Goal: Task Accomplishment & Management: Use online tool/utility

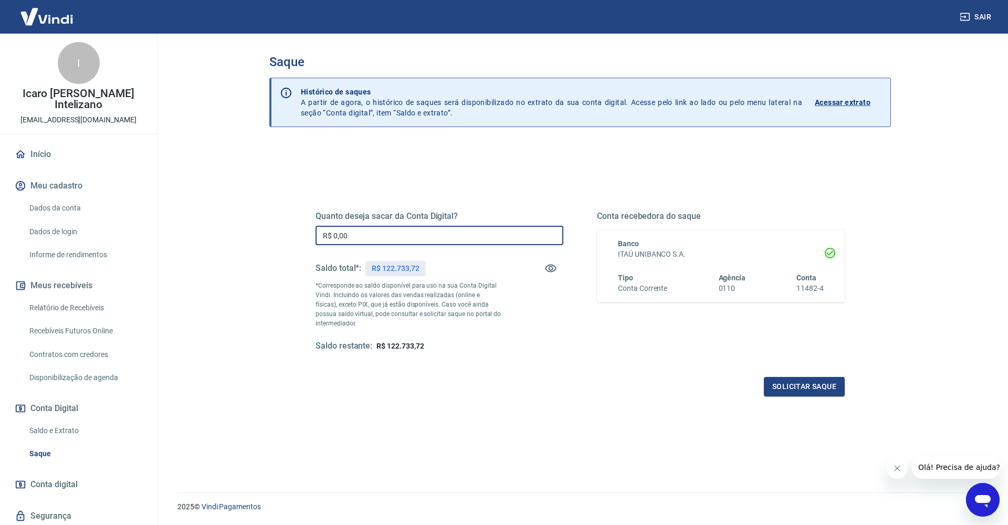
click at [348, 234] on input "R$ 0,00" at bounding box center [440, 235] width 248 height 19
type input "R$ 122.733,72"
click at [835, 390] on button "Solicitar saque" at bounding box center [804, 386] width 81 height 19
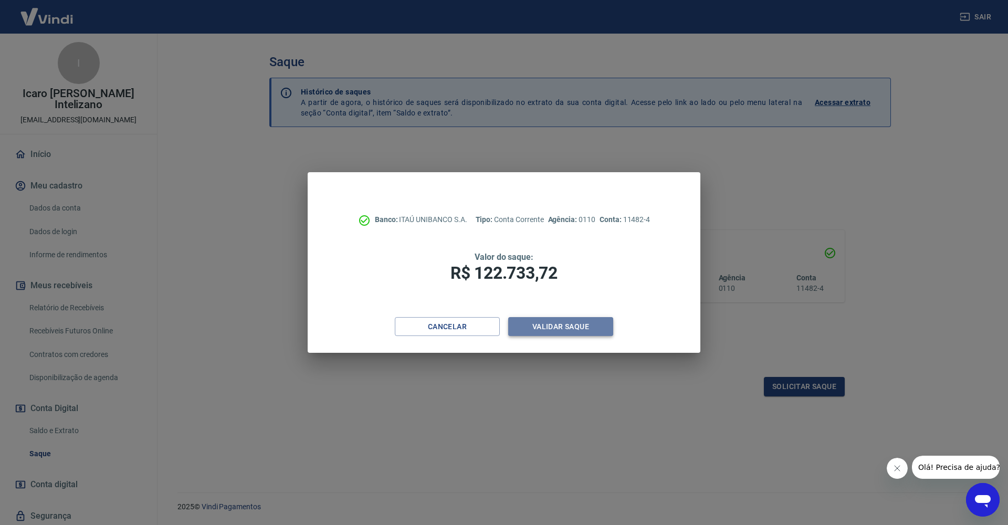
click at [604, 326] on button "Validar saque" at bounding box center [560, 326] width 105 height 19
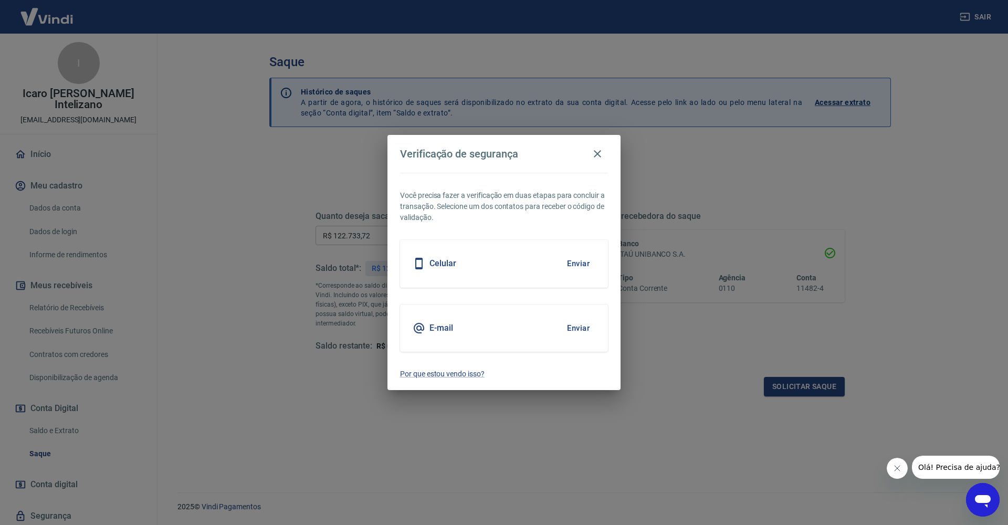
click at [568, 261] on button "Enviar" at bounding box center [578, 264] width 34 height 22
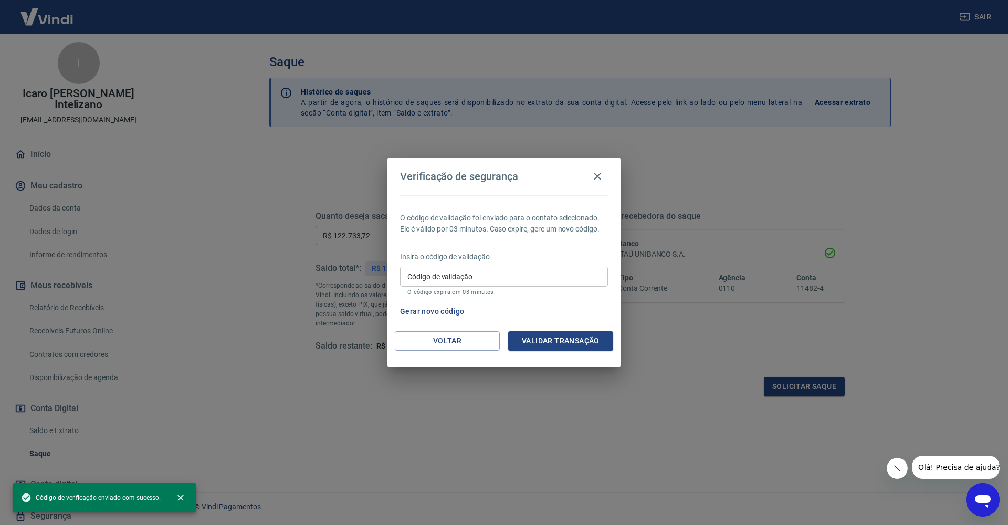
click at [518, 272] on input "Código de validação" at bounding box center [504, 276] width 208 height 19
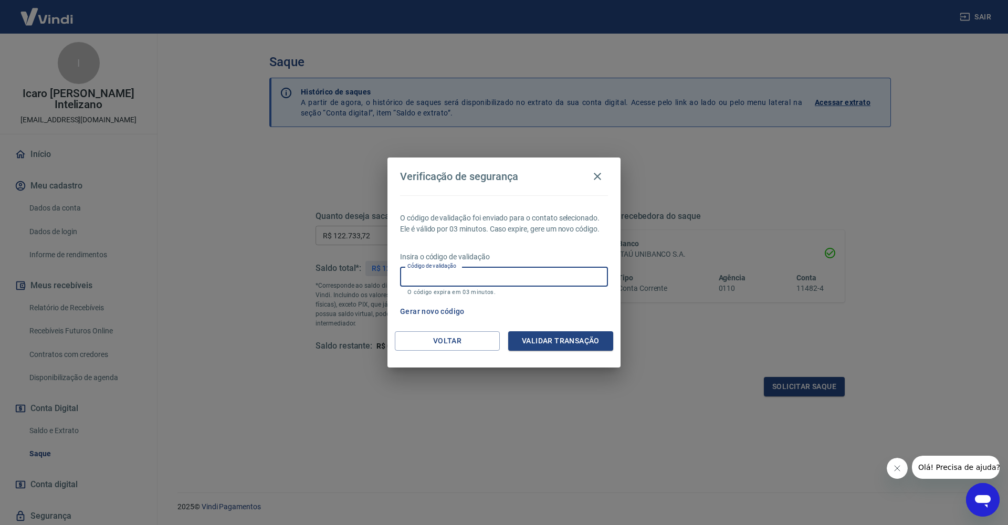
click at [458, 312] on button "Gerar novo código" at bounding box center [432, 311] width 73 height 19
click at [536, 272] on input "Código de validação" at bounding box center [504, 276] width 208 height 19
type input "446021"
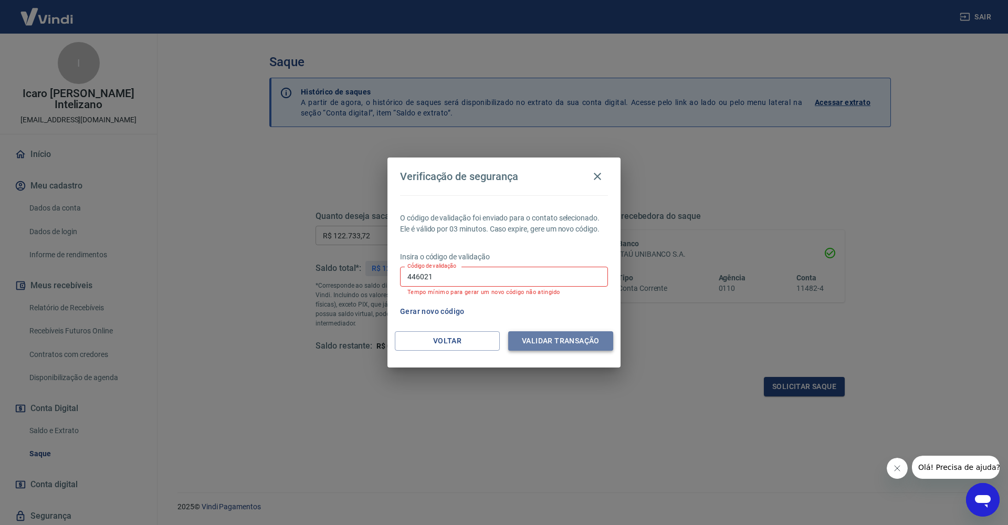
click at [608, 346] on button "Validar transação" at bounding box center [560, 340] width 105 height 19
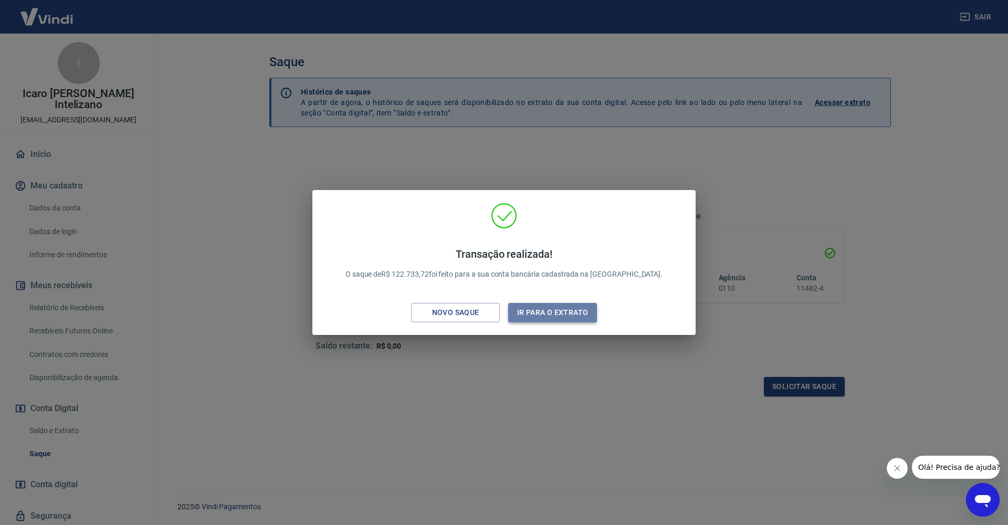
click at [584, 309] on button "Ir para o extrato" at bounding box center [552, 312] width 89 height 19
